Goal: Find specific page/section: Find specific page/section

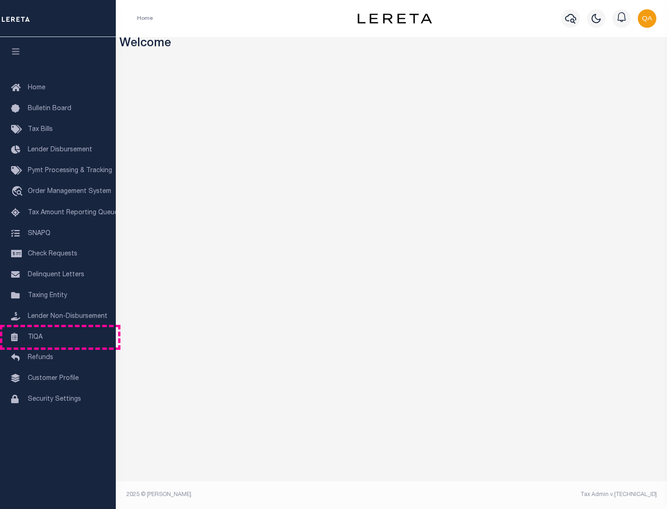
click at [58, 337] on link "TIQA" at bounding box center [58, 337] width 116 height 21
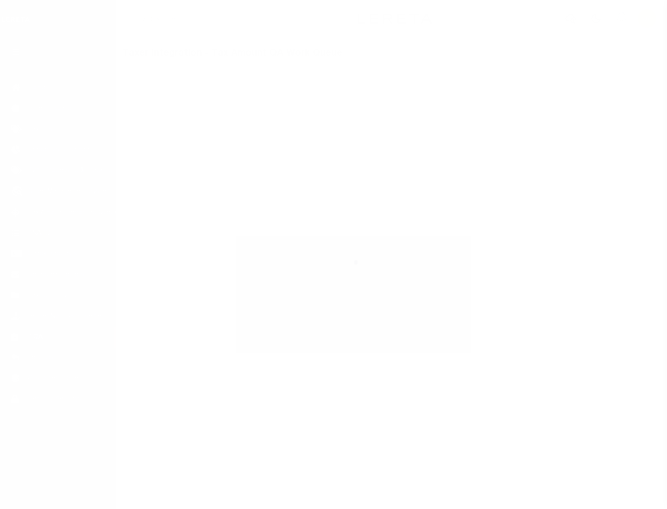
select select "200"
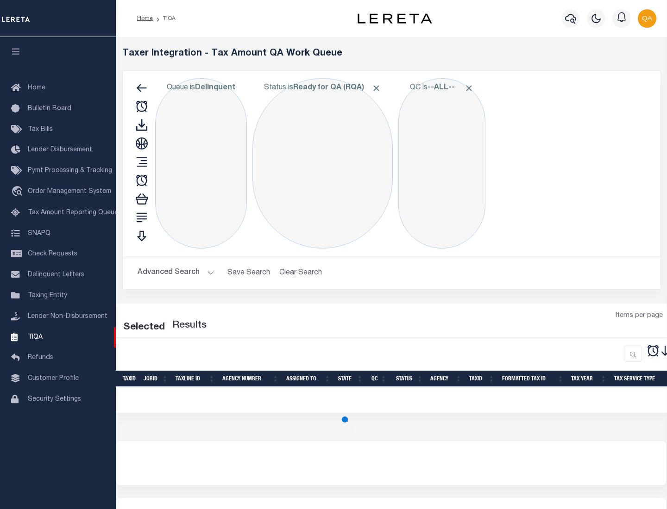
select select "200"
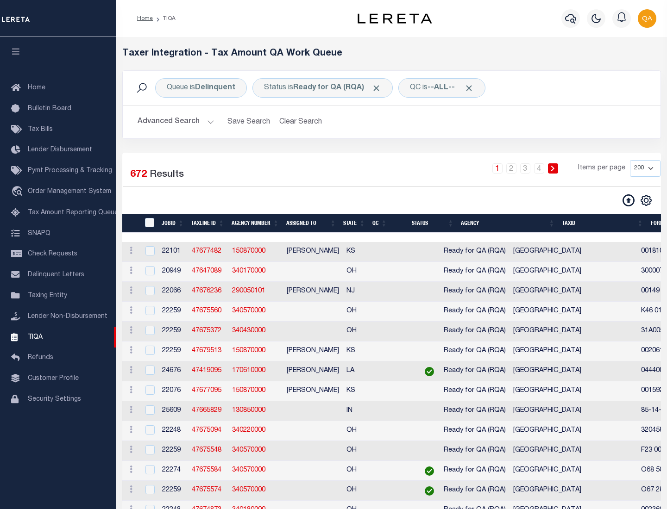
click at [379, 88] on span "Click to Remove" at bounding box center [376, 88] width 10 height 10
